Goal: Task Accomplishment & Management: Manage account settings

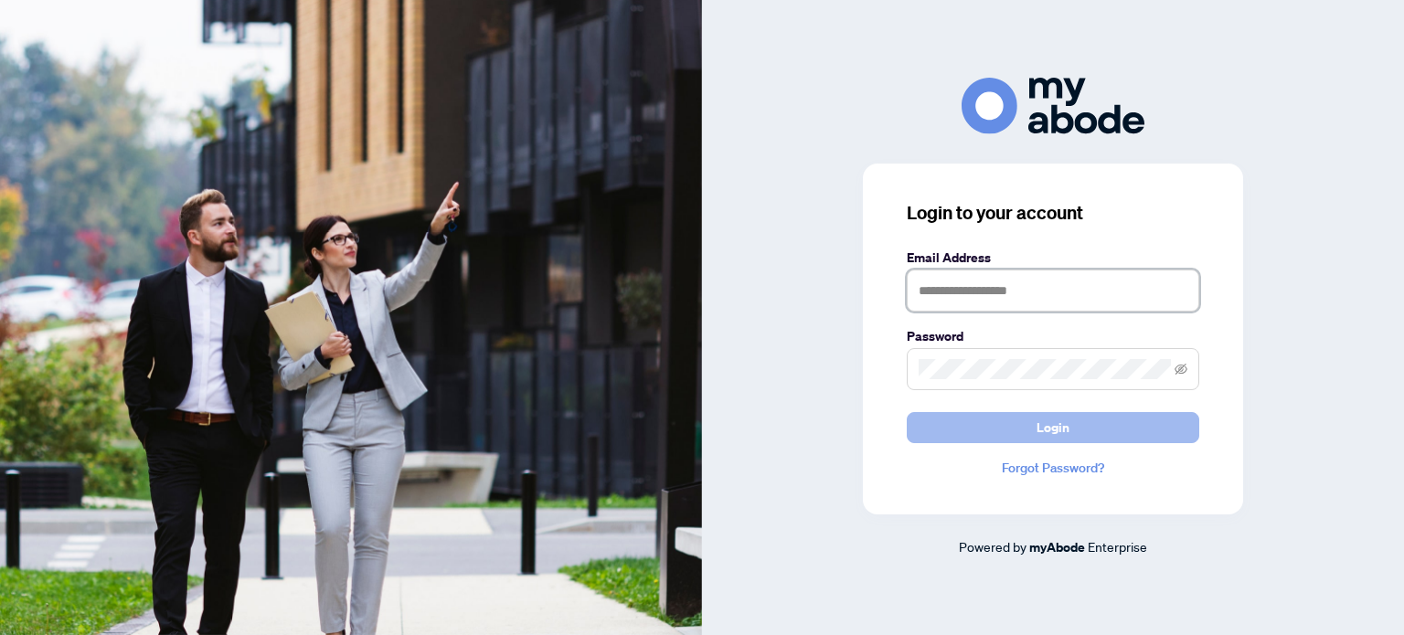
type input "**********"
click at [946, 412] on button "Login" at bounding box center [1053, 427] width 292 height 31
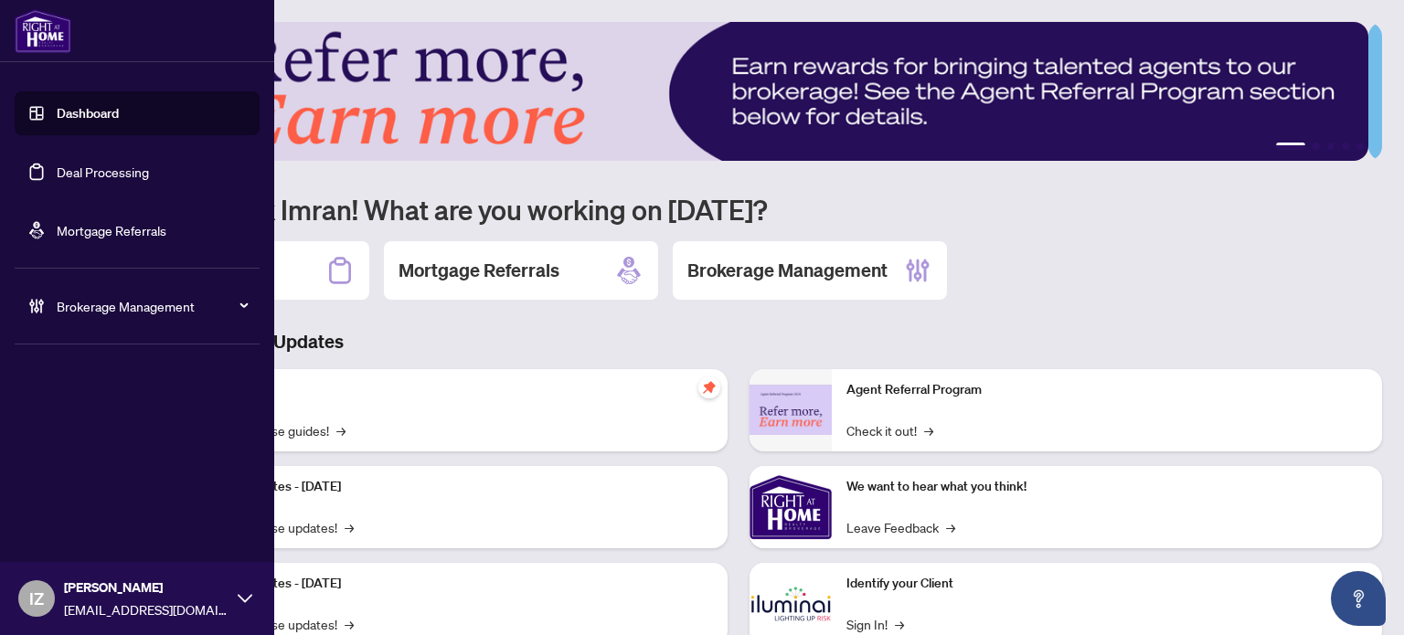
click at [106, 278] on li "Brokerage Management" at bounding box center [137, 306] width 245 height 73
click at [95, 300] on span "Brokerage Management" at bounding box center [152, 306] width 190 height 20
click at [85, 412] on ul "Settings Overview Manage Agents" at bounding box center [137, 409] width 245 height 132
click at [81, 430] on link "Manage Agents" at bounding box center [83, 438] width 90 height 16
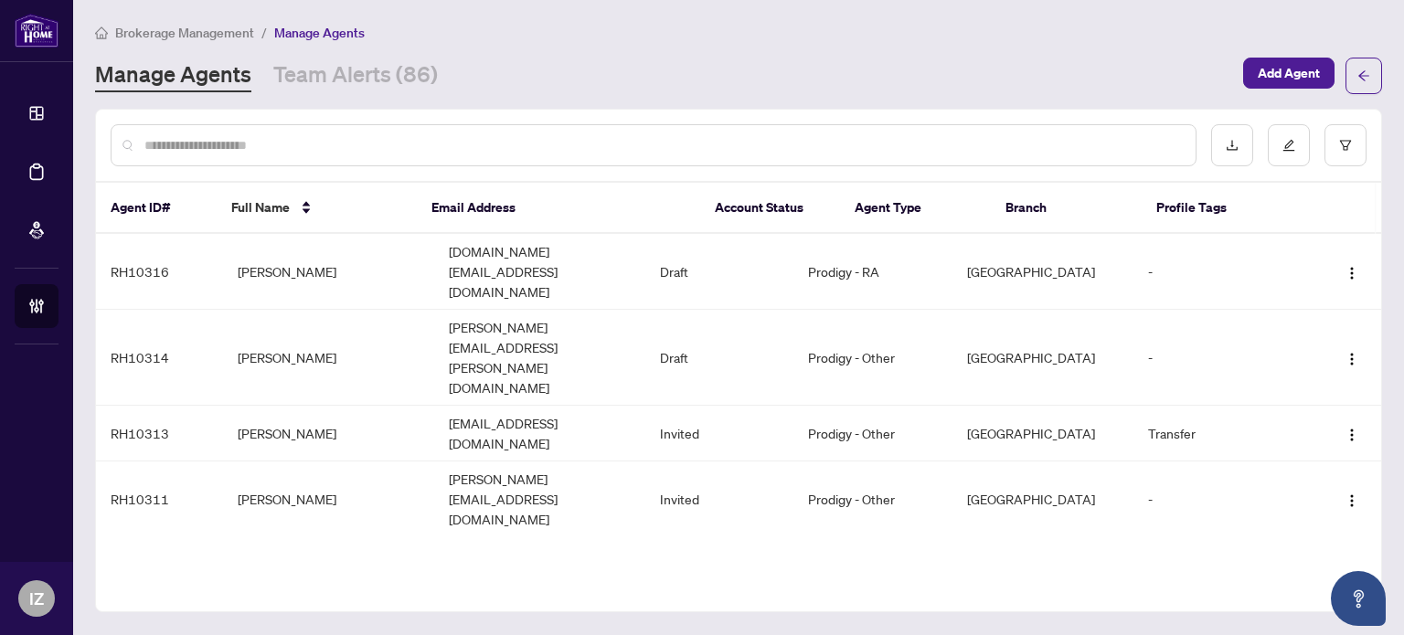
click at [512, 145] on input "text" at bounding box center [662, 145] width 1036 height 20
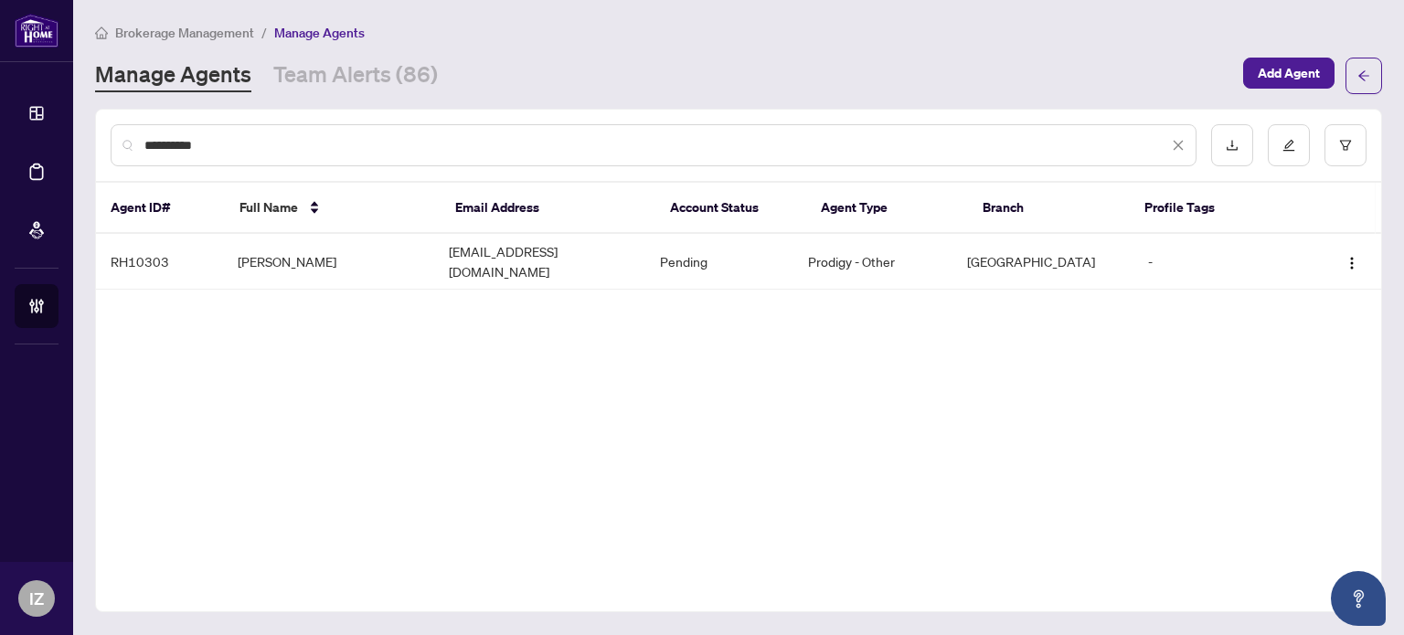
type input "**********"
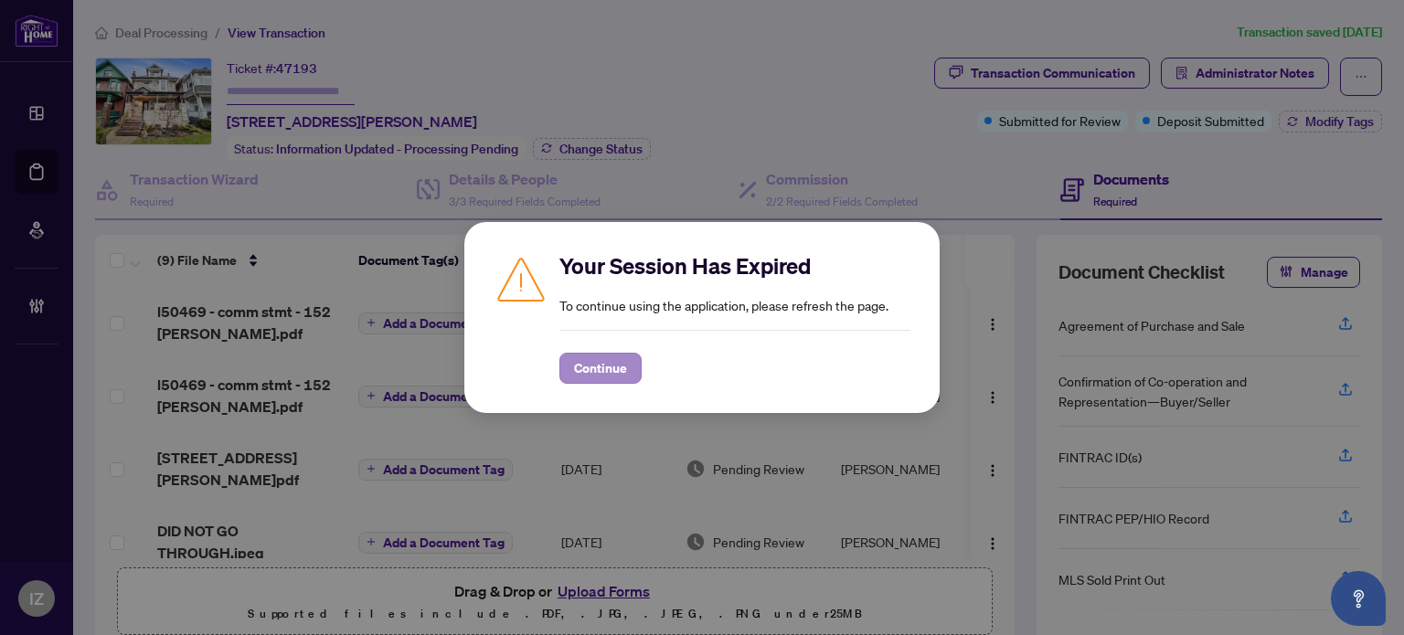
scroll to position [91, 0]
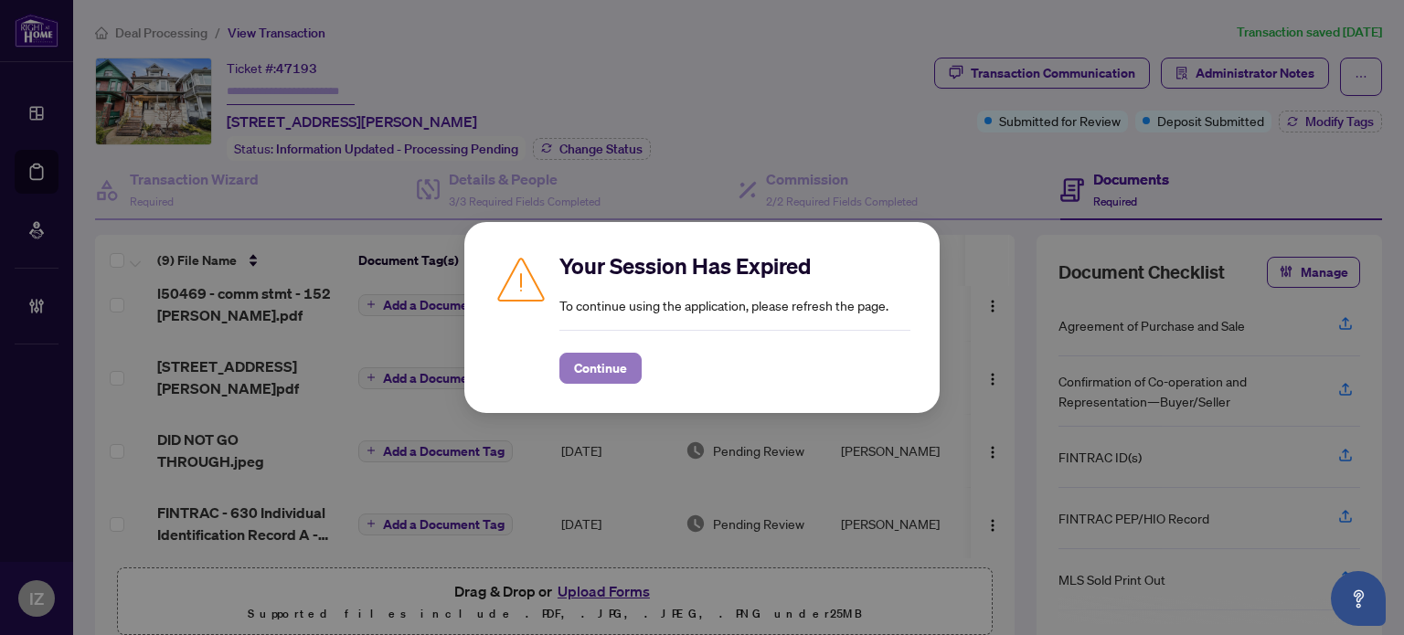
click at [607, 356] on span "Continue" at bounding box center [600, 368] width 53 height 29
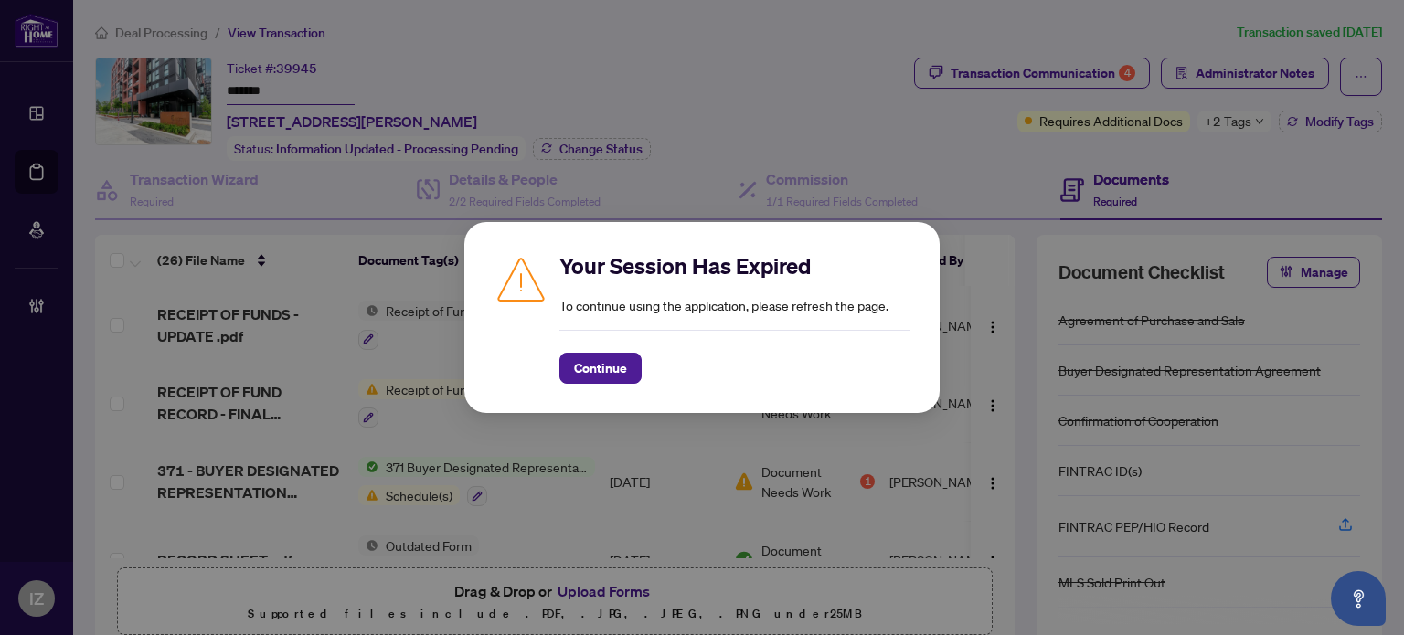
scroll to position [1645, 0]
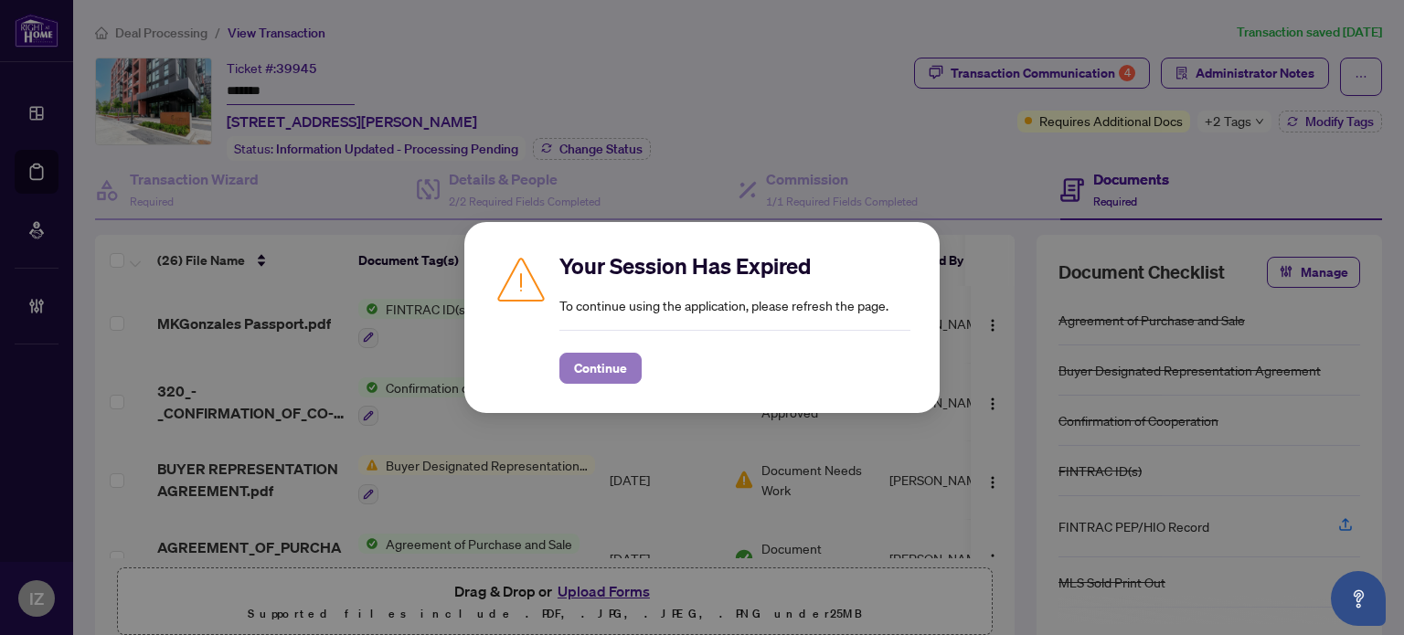
click at [611, 373] on span "Continue" at bounding box center [600, 368] width 53 height 29
